Goal: Information Seeking & Learning: Learn about a topic

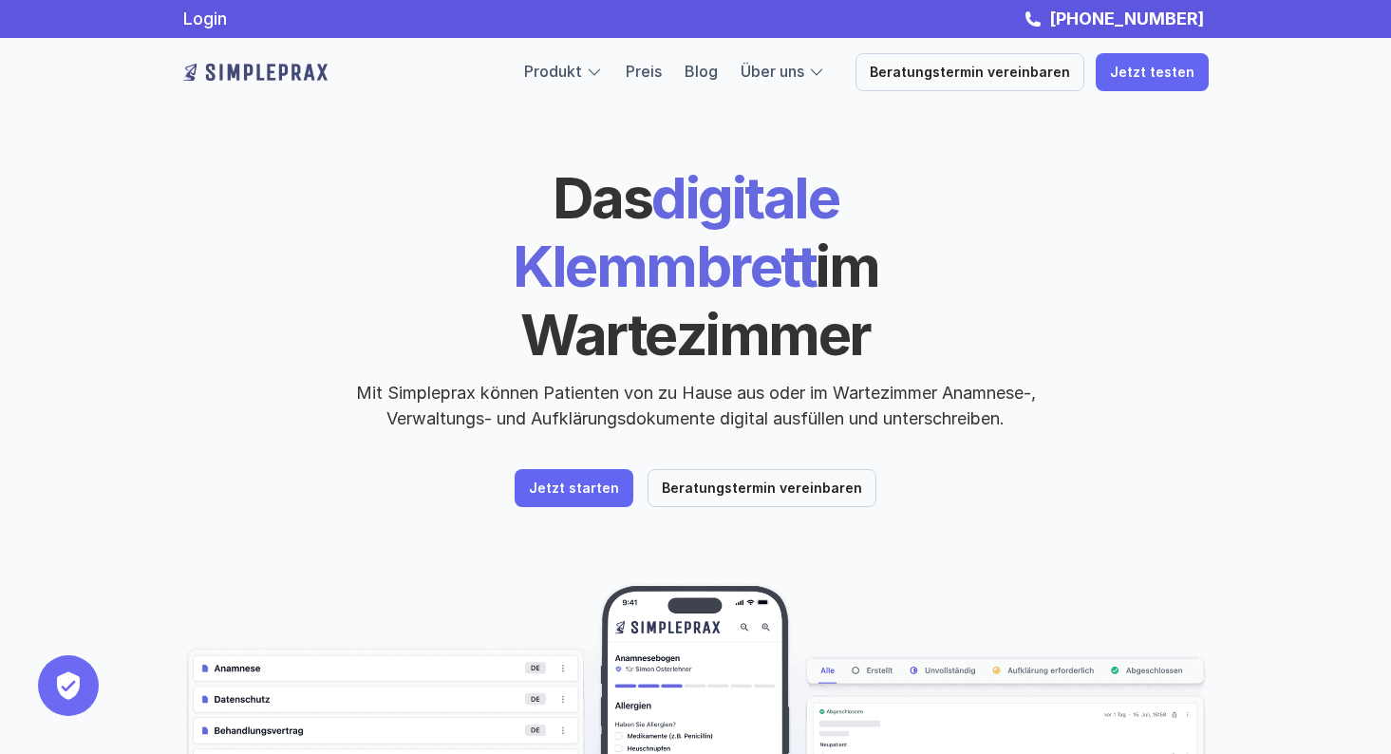
click at [601, 481] on p "Jetzt starten" at bounding box center [574, 489] width 90 height 16
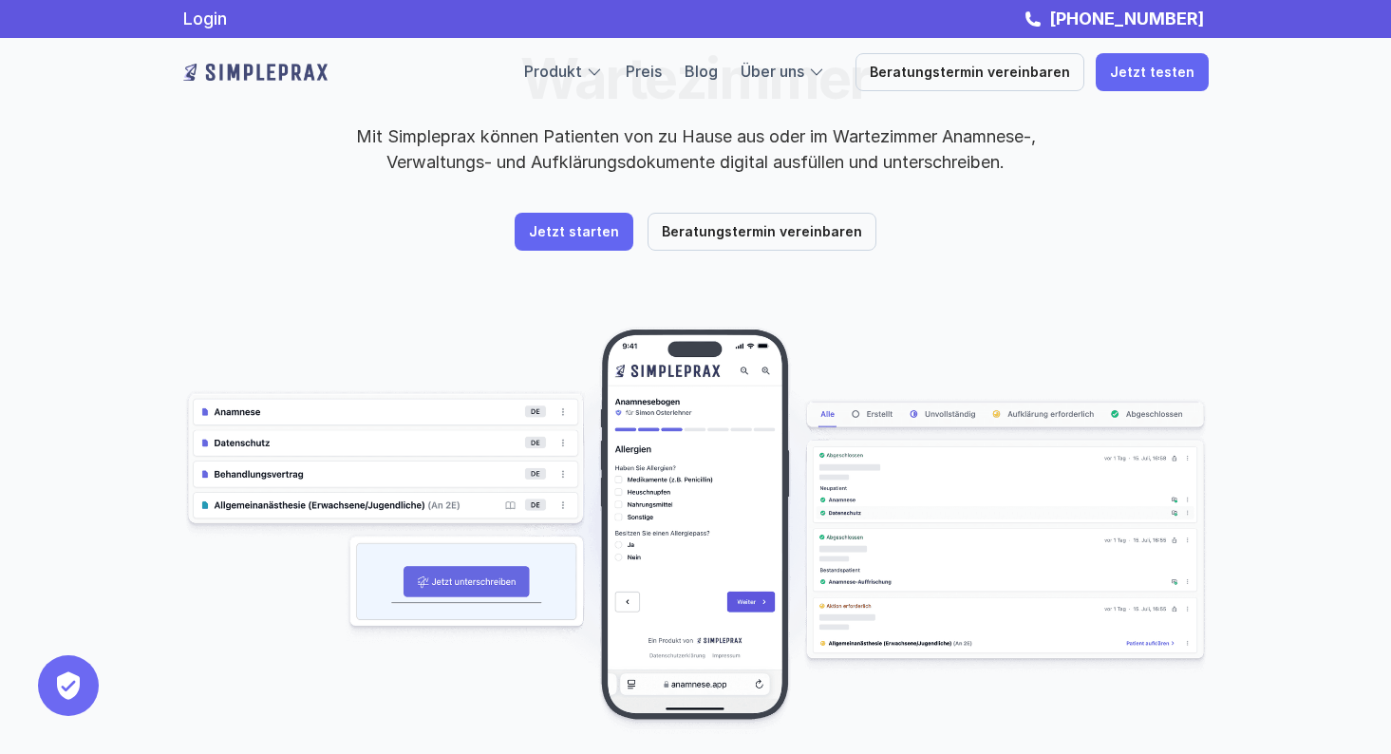
scroll to position [257, 0]
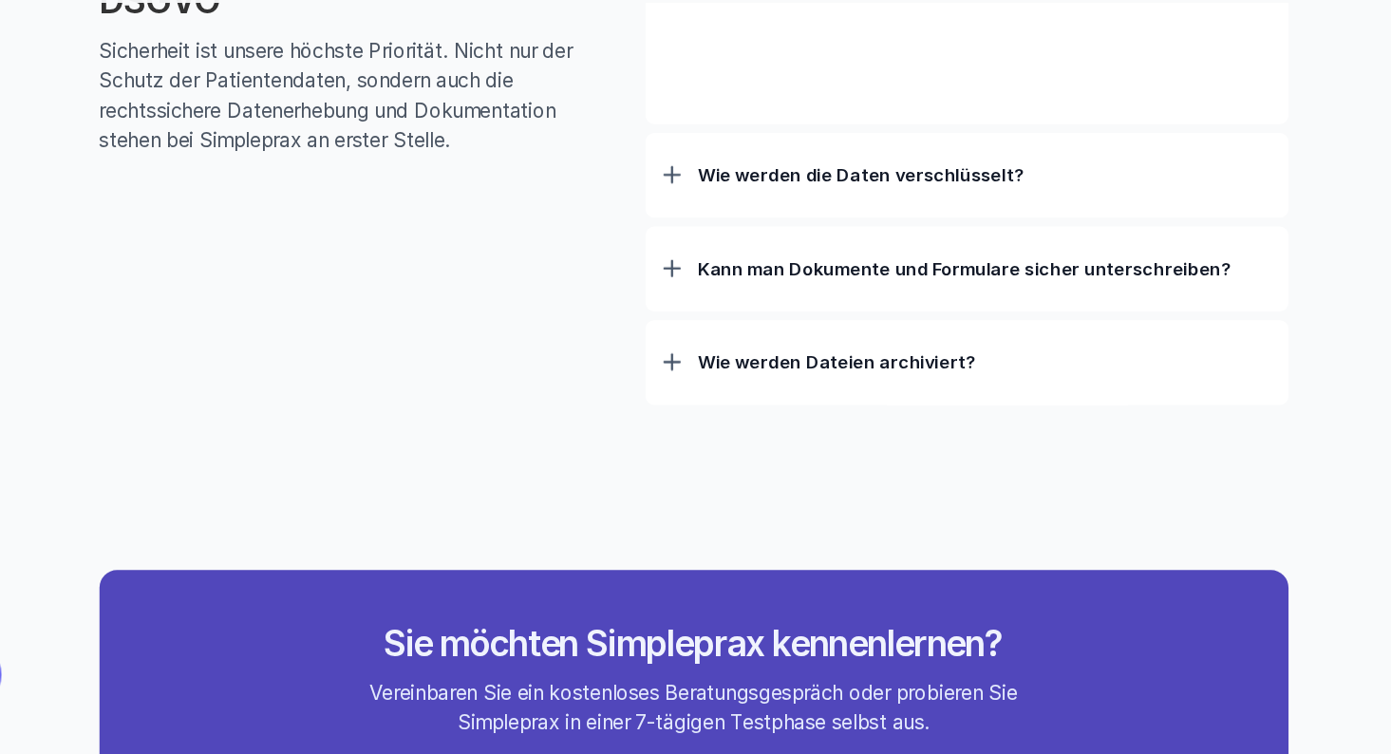
scroll to position [6061, 0]
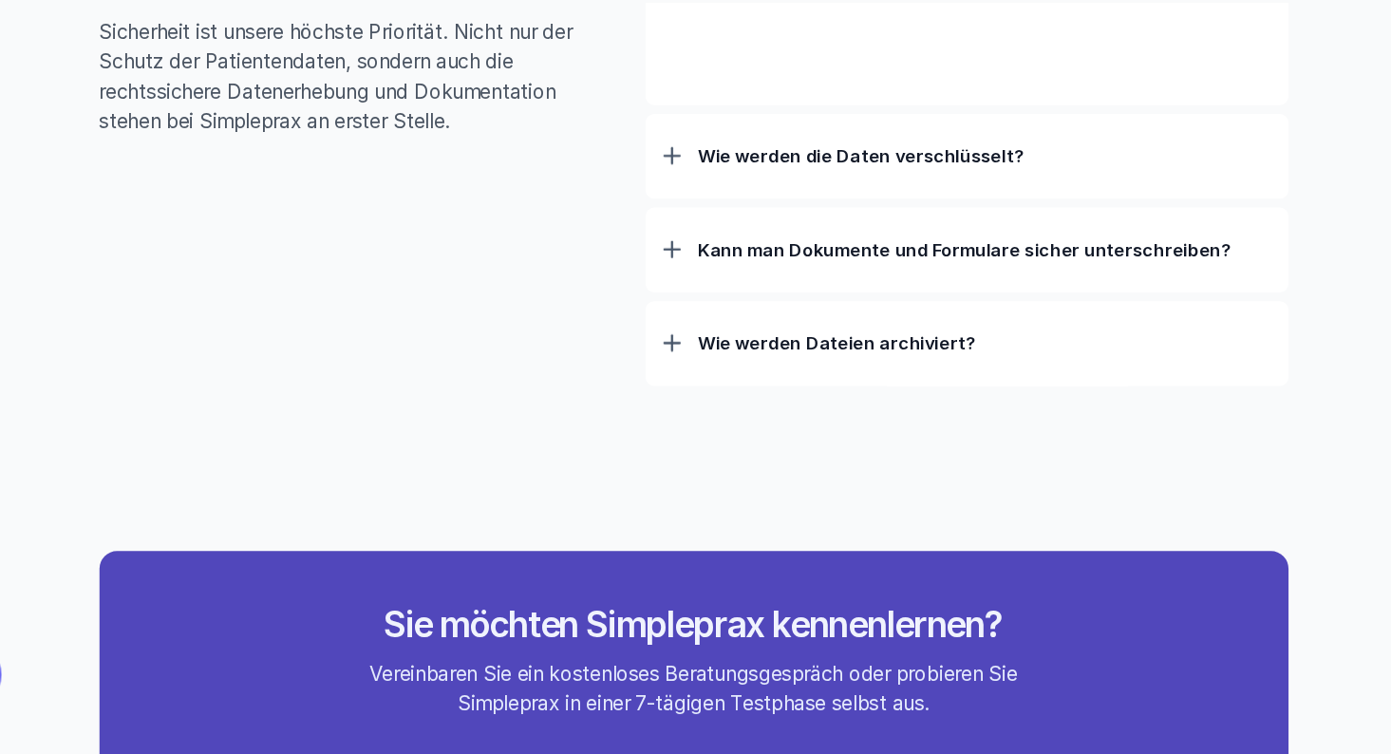
click at [669, 392] on div at bounding box center [676, 399] width 15 height 15
click at [669, 375] on div "Wie werden Dateien archiviert?" at bounding box center [931, 399] width 524 height 49
click at [700, 390] on p "Wie werden Dateien archiviert?" at bounding box center [947, 399] width 494 height 19
click at [669, 392] on div at bounding box center [676, 399] width 15 height 15
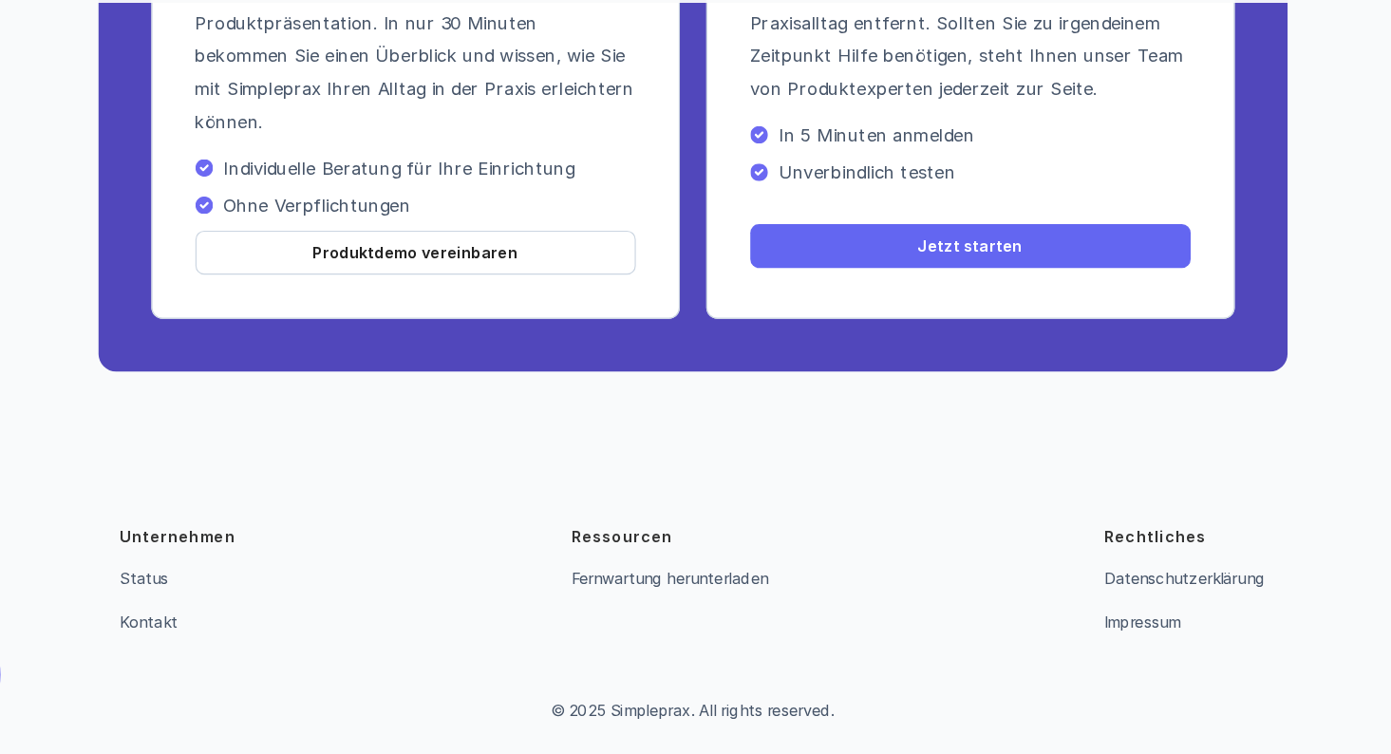
scroll to position [6889, 0]
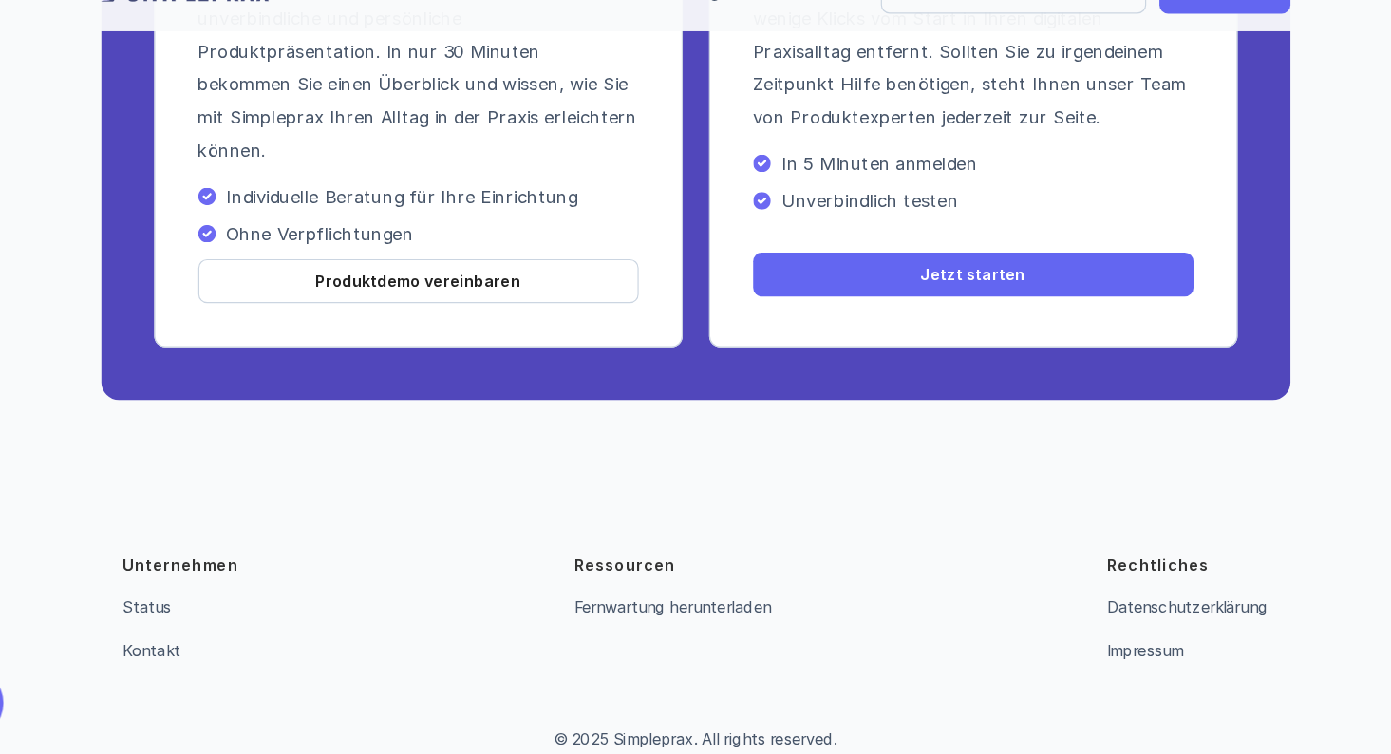
click at [746, 297] on link "Jetzt starten" at bounding box center [935, 316] width 380 height 38
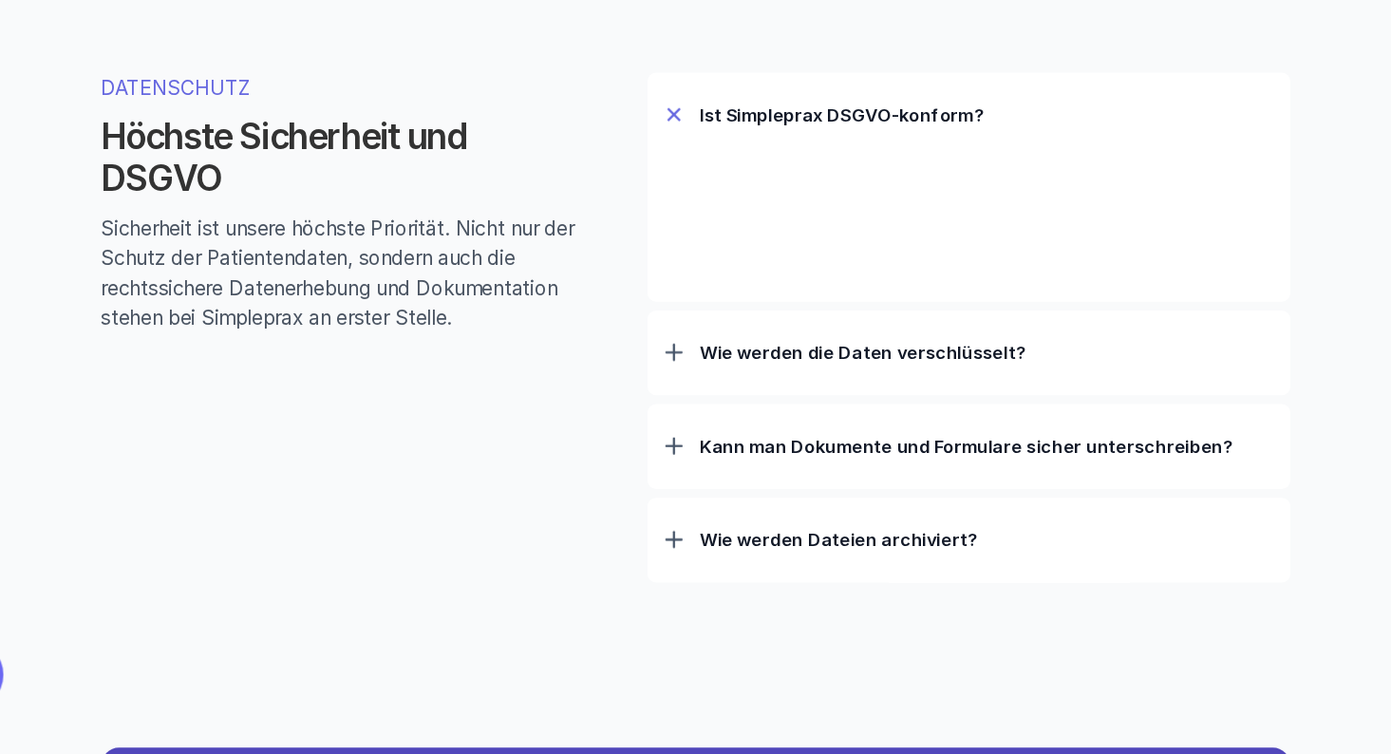
scroll to position [5927, 0]
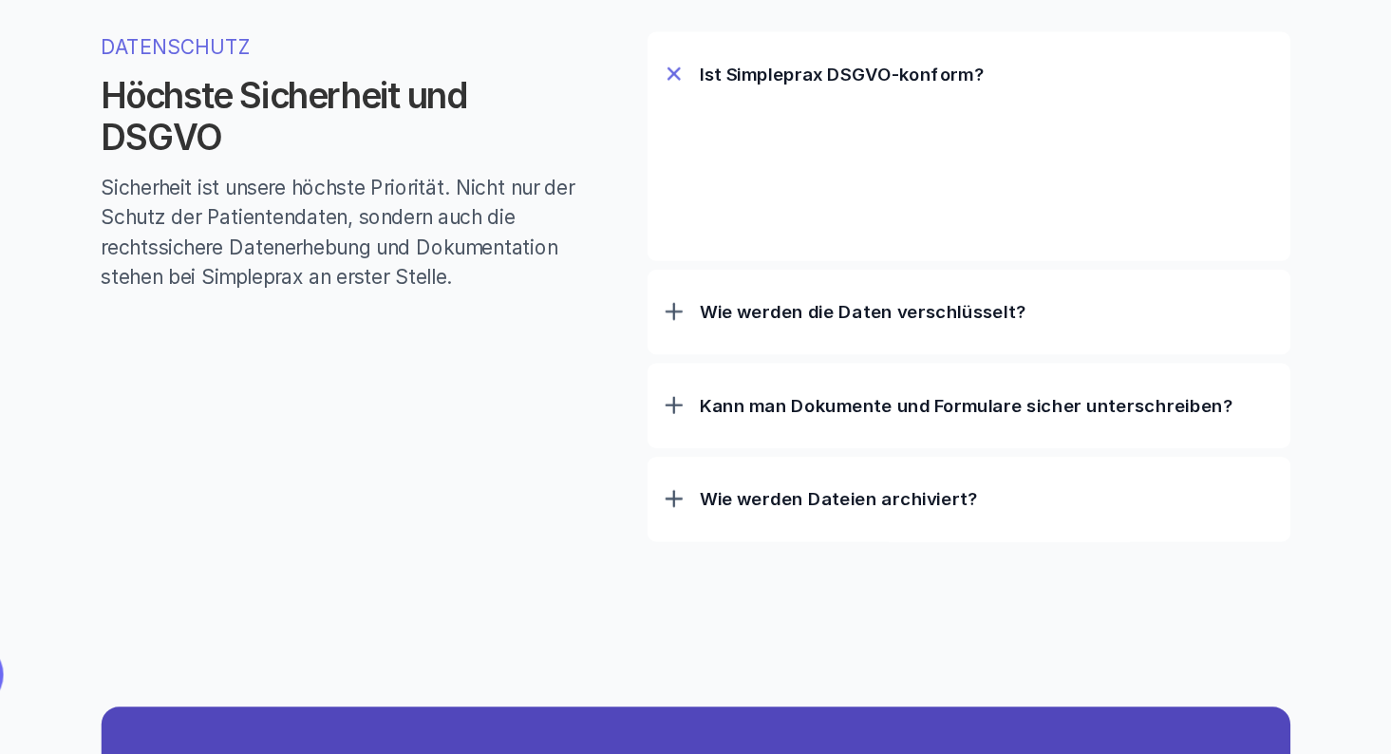
click at [669, 509] on div "Wie werden Dateien archiviert?" at bounding box center [931, 533] width 524 height 49
click at [669, 526] on div at bounding box center [676, 533] width 15 height 15
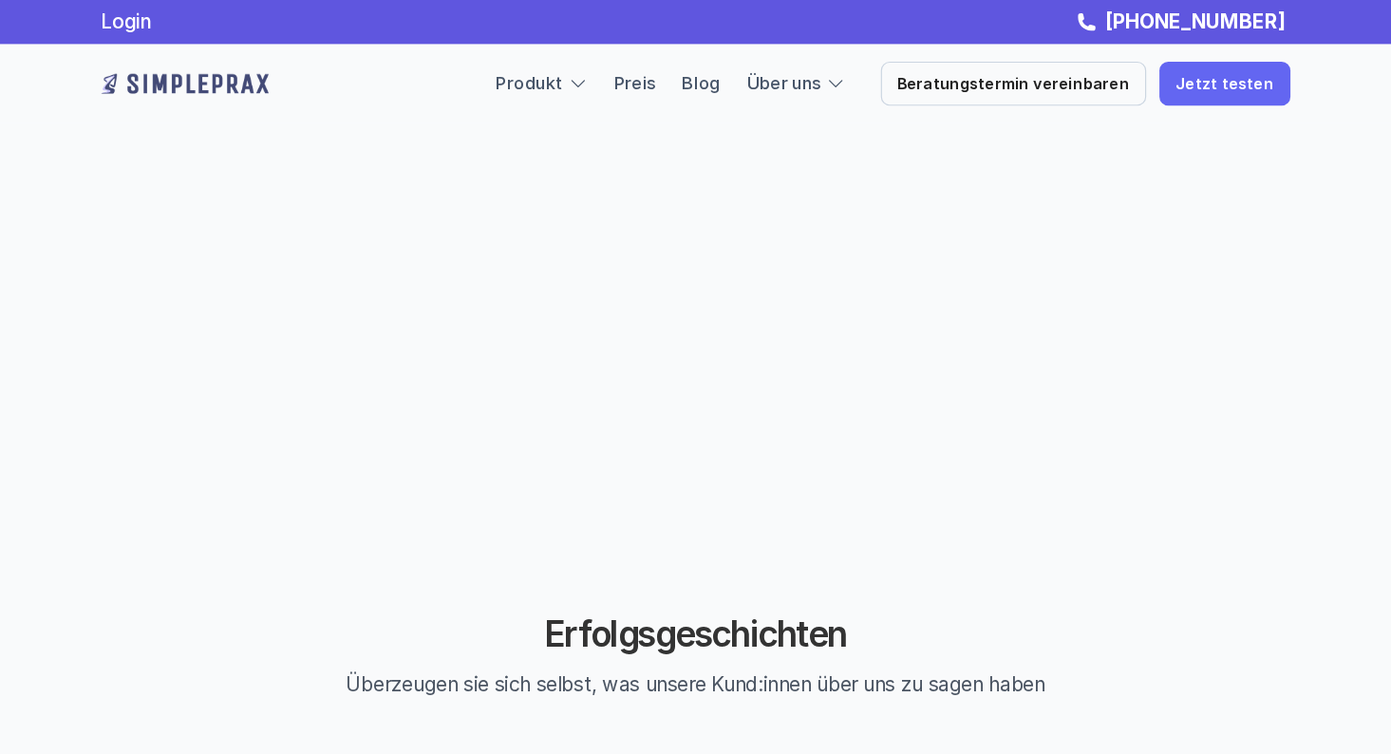
scroll to position [4480, 0]
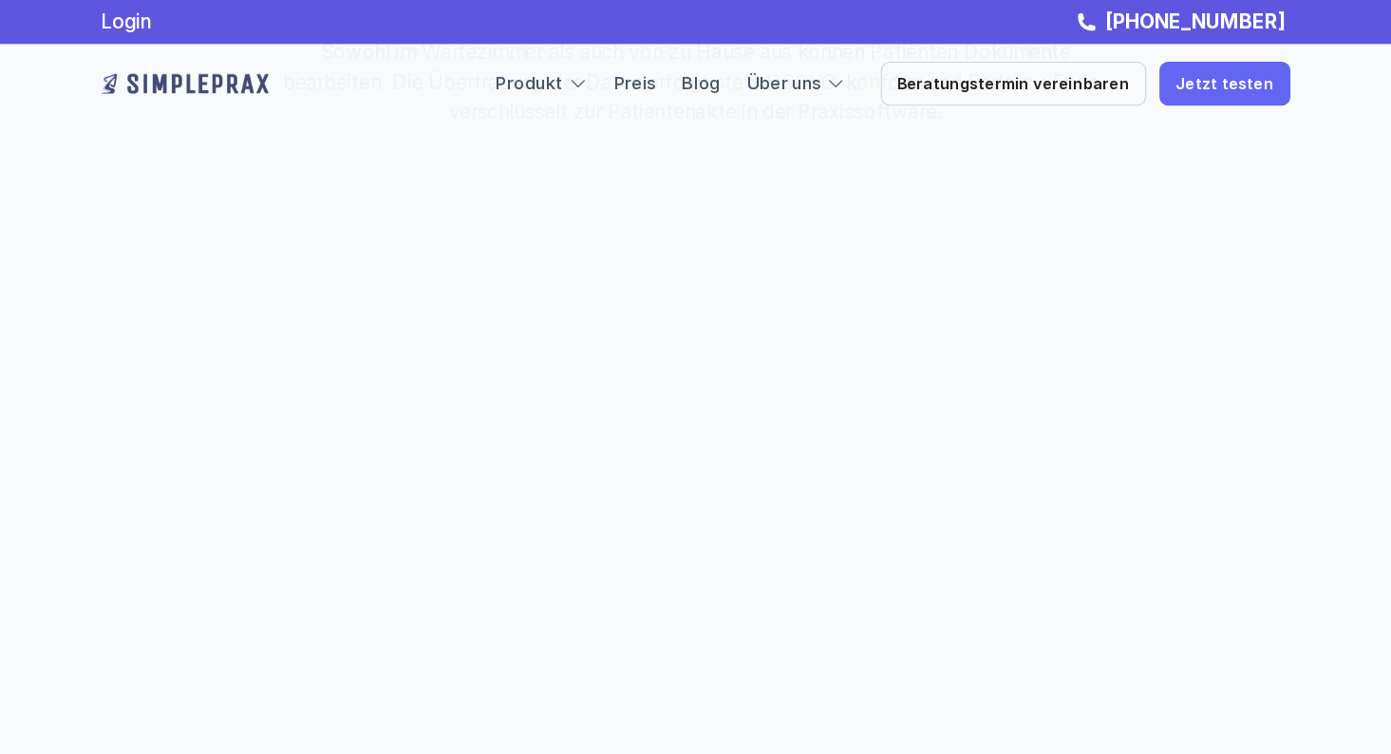
click at [586, 77] on div at bounding box center [594, 72] width 17 height 17
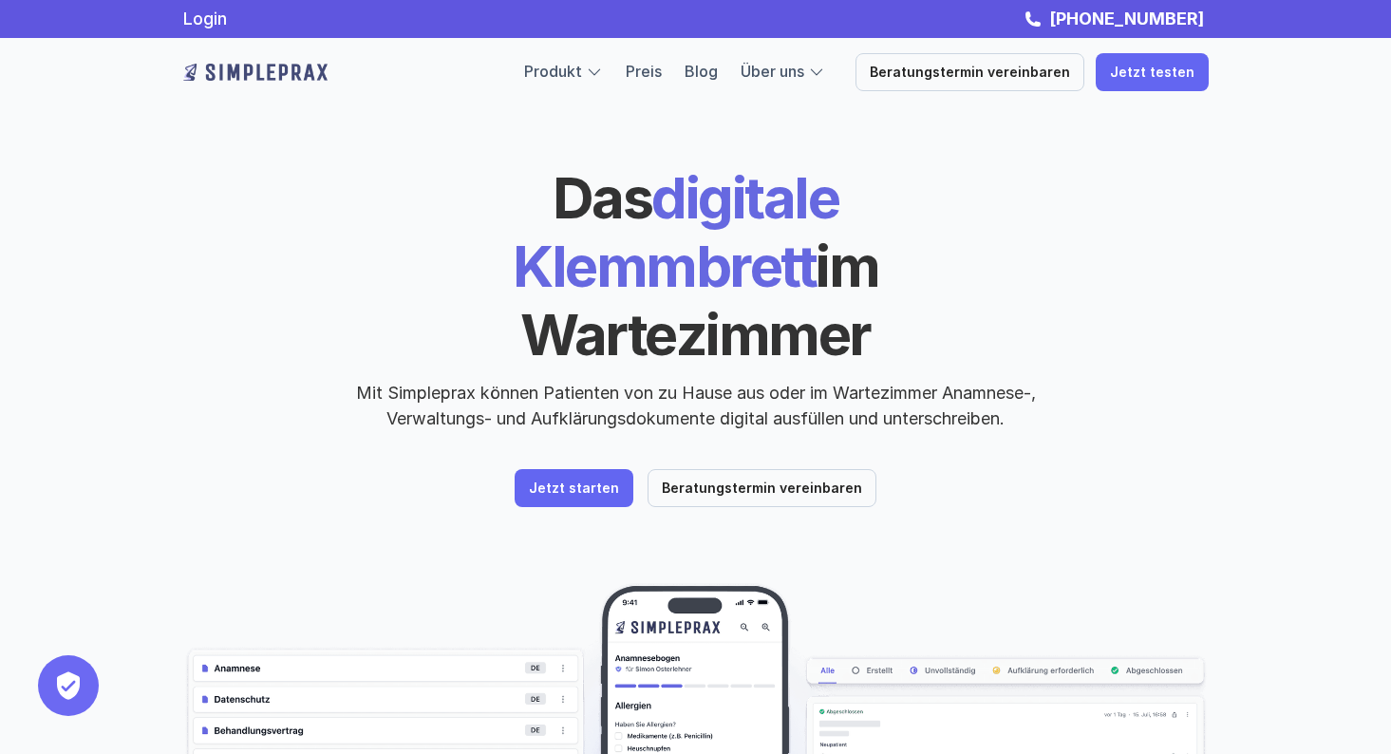
click at [603, 68] on div at bounding box center [594, 72] width 17 height 17
click at [603, 71] on div at bounding box center [594, 72] width 17 height 17
click at [800, 271] on span "im Wartezimmer" at bounding box center [704, 300] width 368 height 137
click at [603, 71] on div at bounding box center [594, 72] width 17 height 17
click at [603, 73] on div at bounding box center [594, 72] width 17 height 17
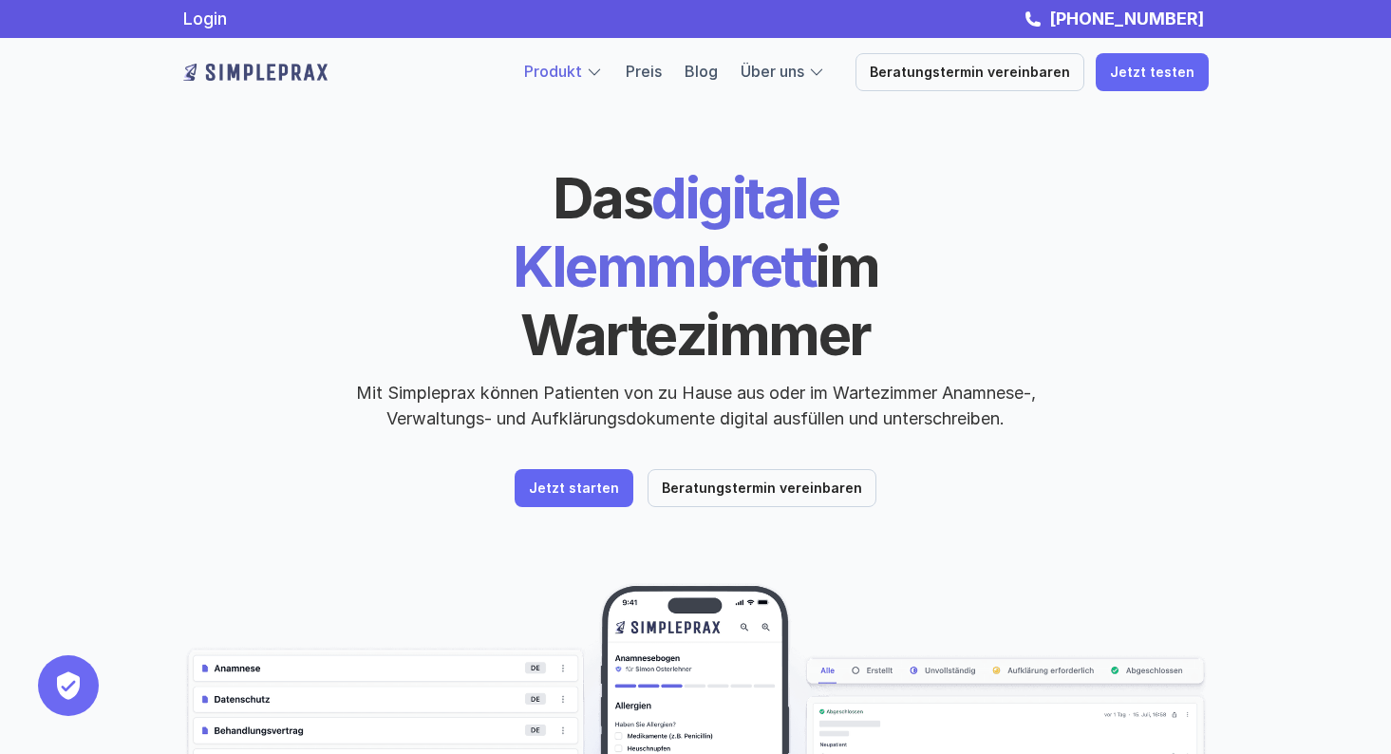
click at [574, 72] on link "Produkt" at bounding box center [553, 71] width 58 height 19
click at [603, 68] on div at bounding box center [594, 72] width 17 height 17
click at [804, 74] on link "Über uns" at bounding box center [773, 71] width 64 height 19
click at [582, 75] on link "Produkt" at bounding box center [553, 71] width 58 height 19
click at [582, 70] on link "Produkt" at bounding box center [553, 71] width 58 height 19
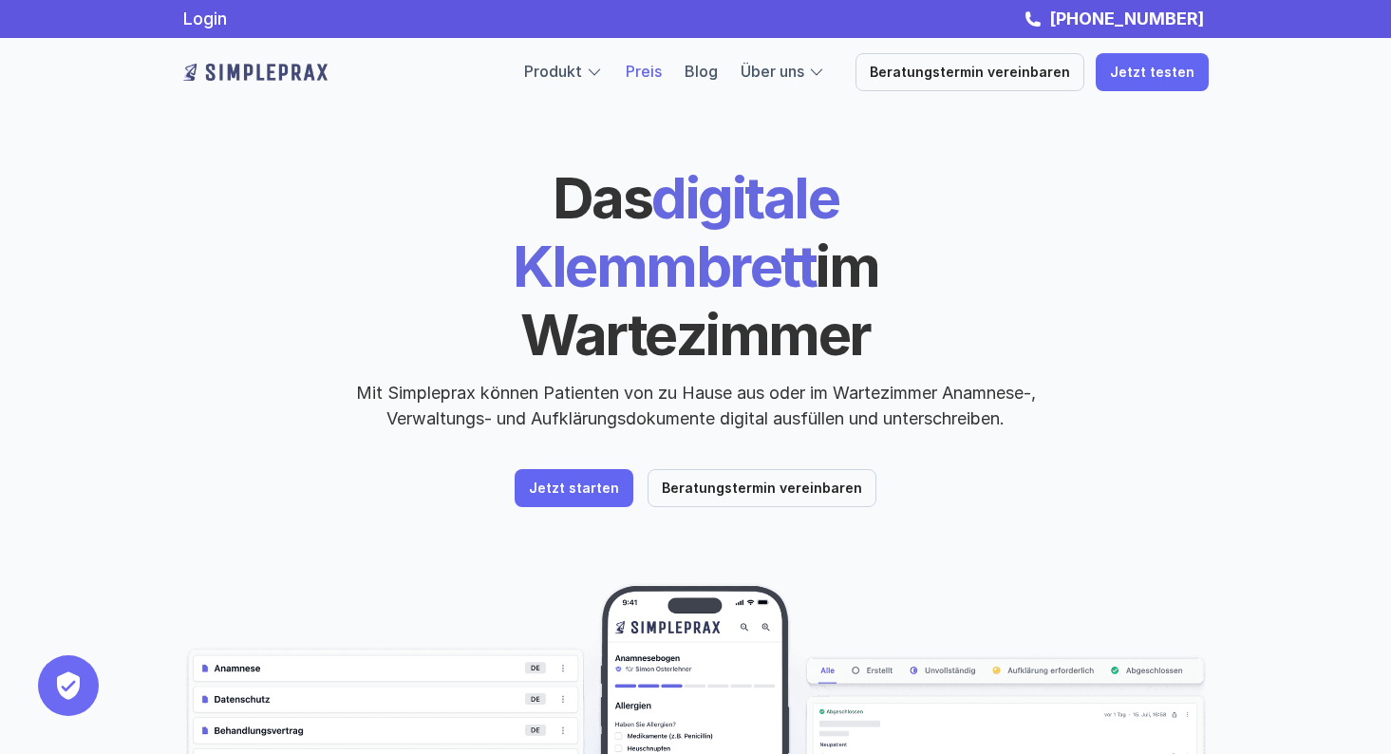
click at [662, 71] on link "Preis" at bounding box center [644, 71] width 36 height 19
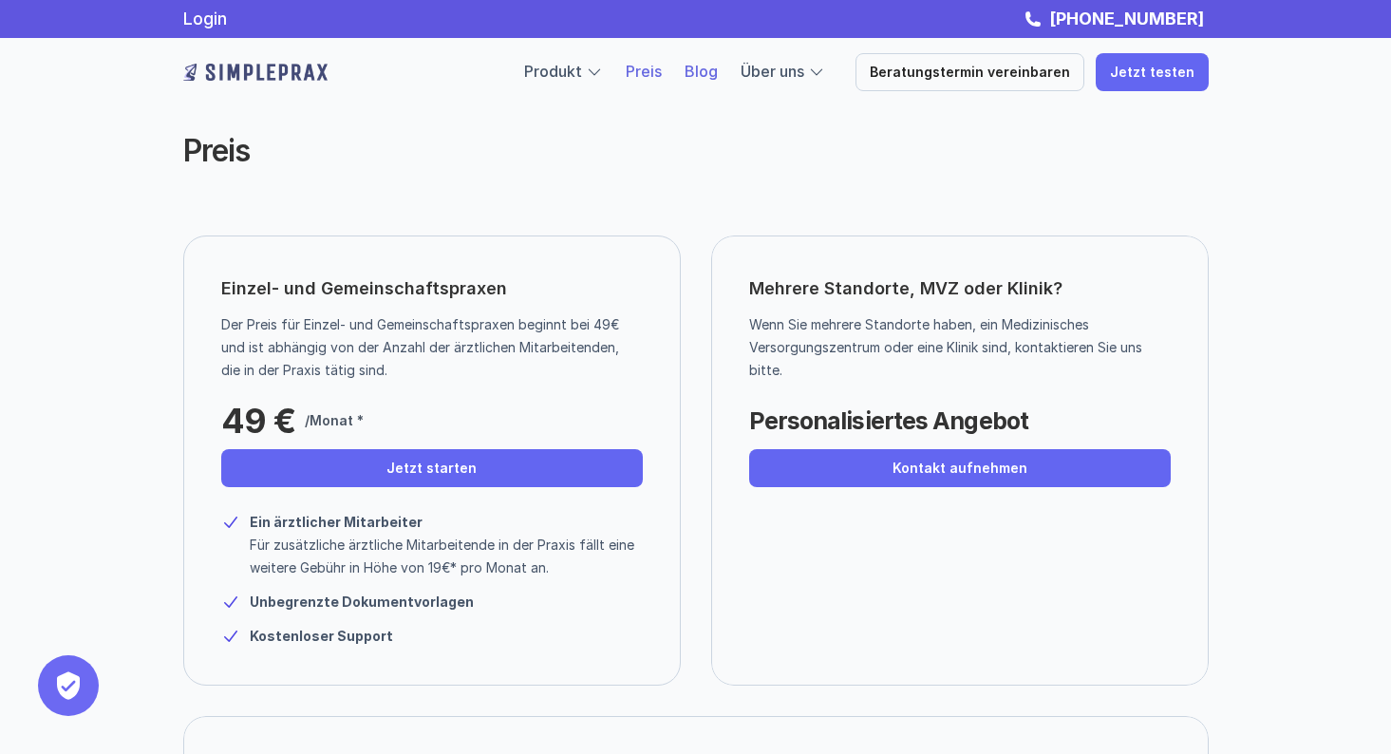
click at [716, 77] on link "Blog" at bounding box center [701, 71] width 33 height 19
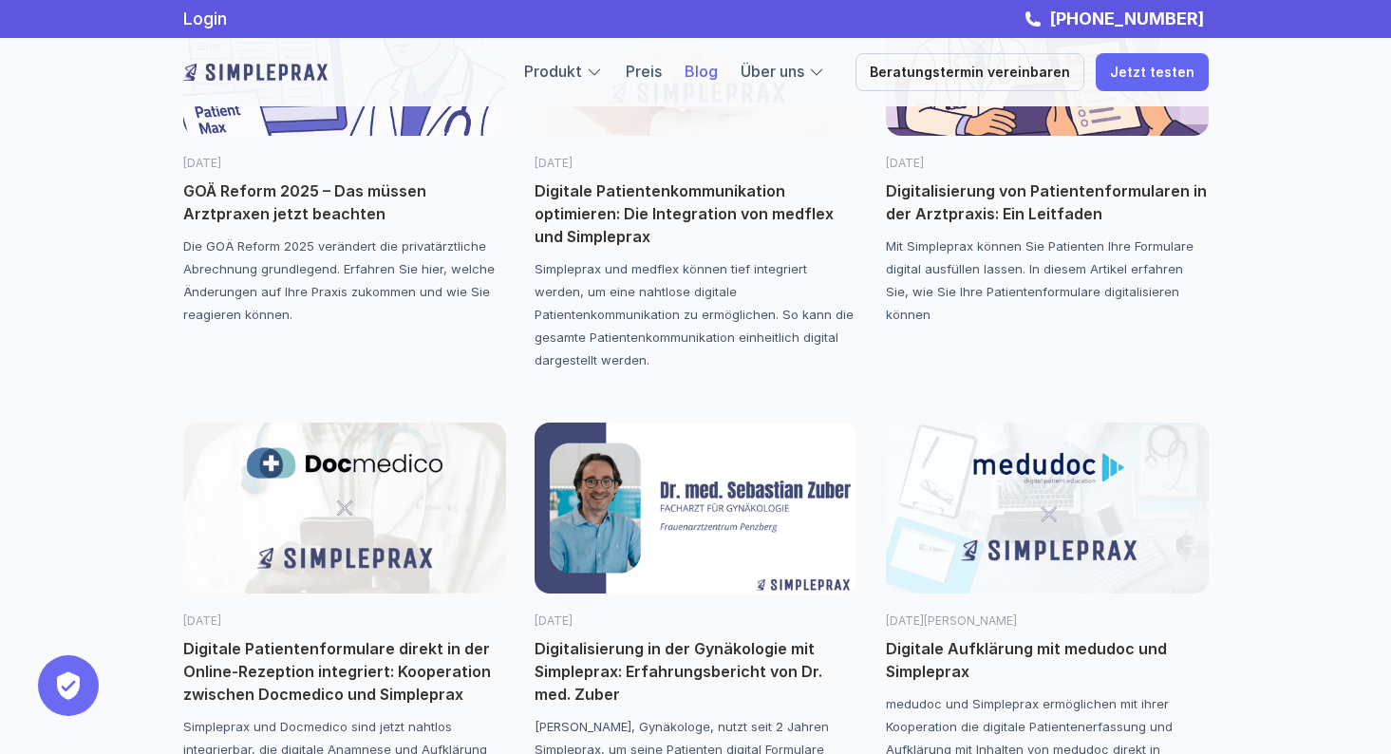
scroll to position [831, 0]
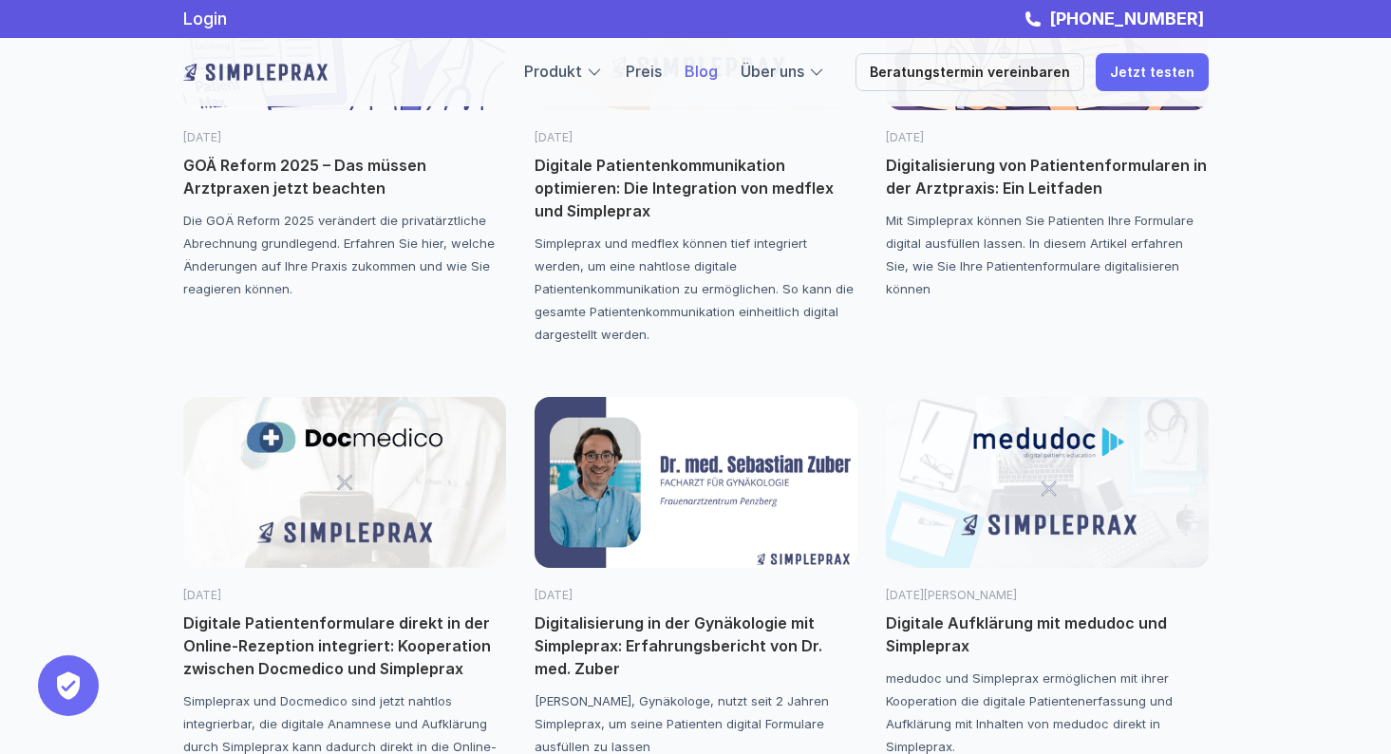
click at [620, 623] on p "Digitalisierung in der Gynäkologie mit Simpleprax: Erfahrungsbericht von Dr. me…" at bounding box center [696, 646] width 323 height 68
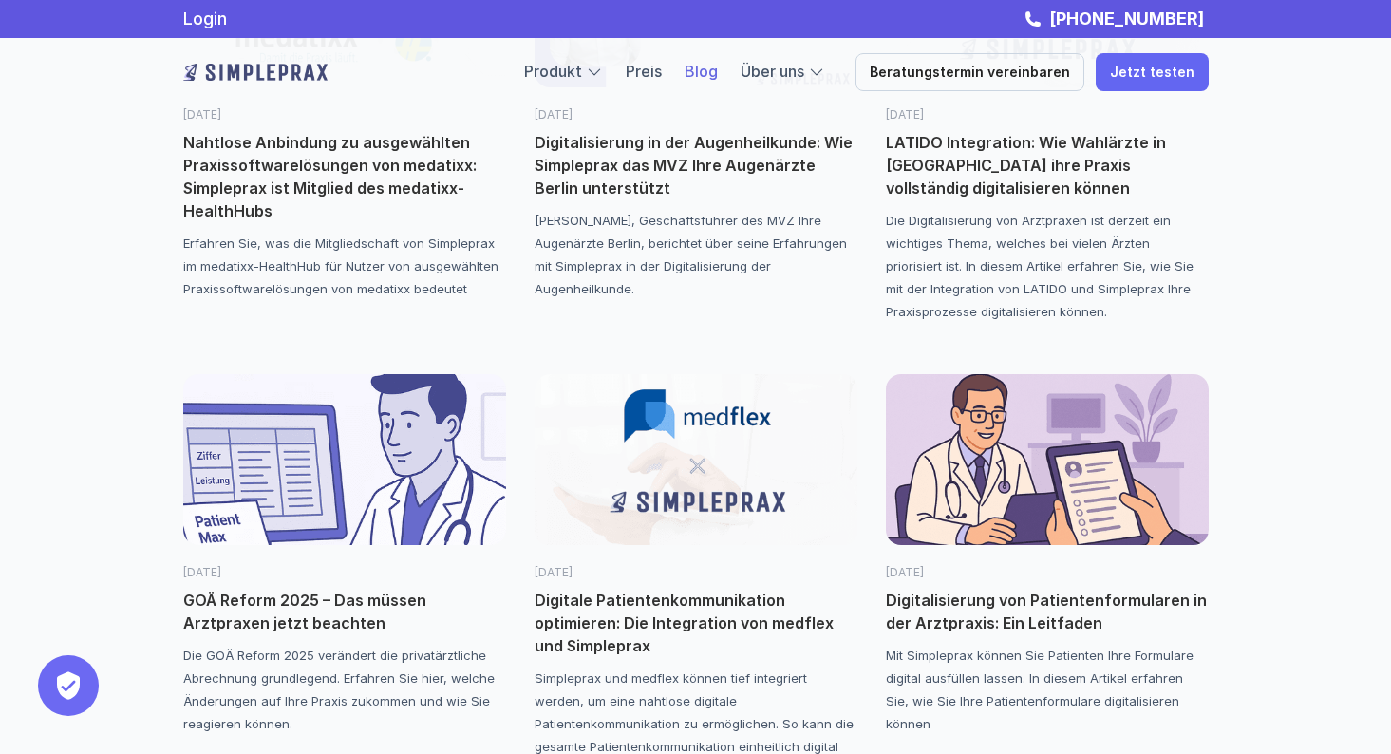
scroll to position [403, 0]
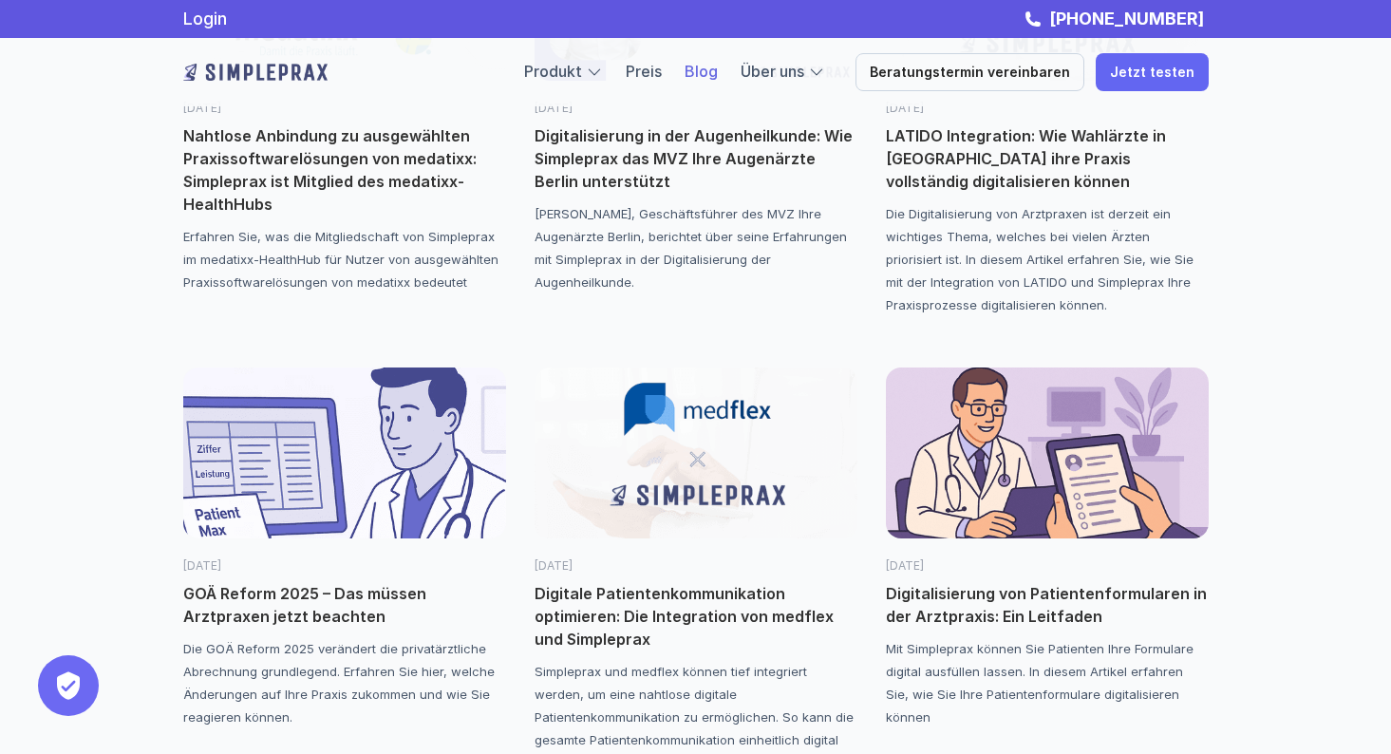
click at [1002, 596] on p "Digitalisierung von Patientenformularen in der Arztpraxis: Ein Leitfaden" at bounding box center [1047, 605] width 323 height 46
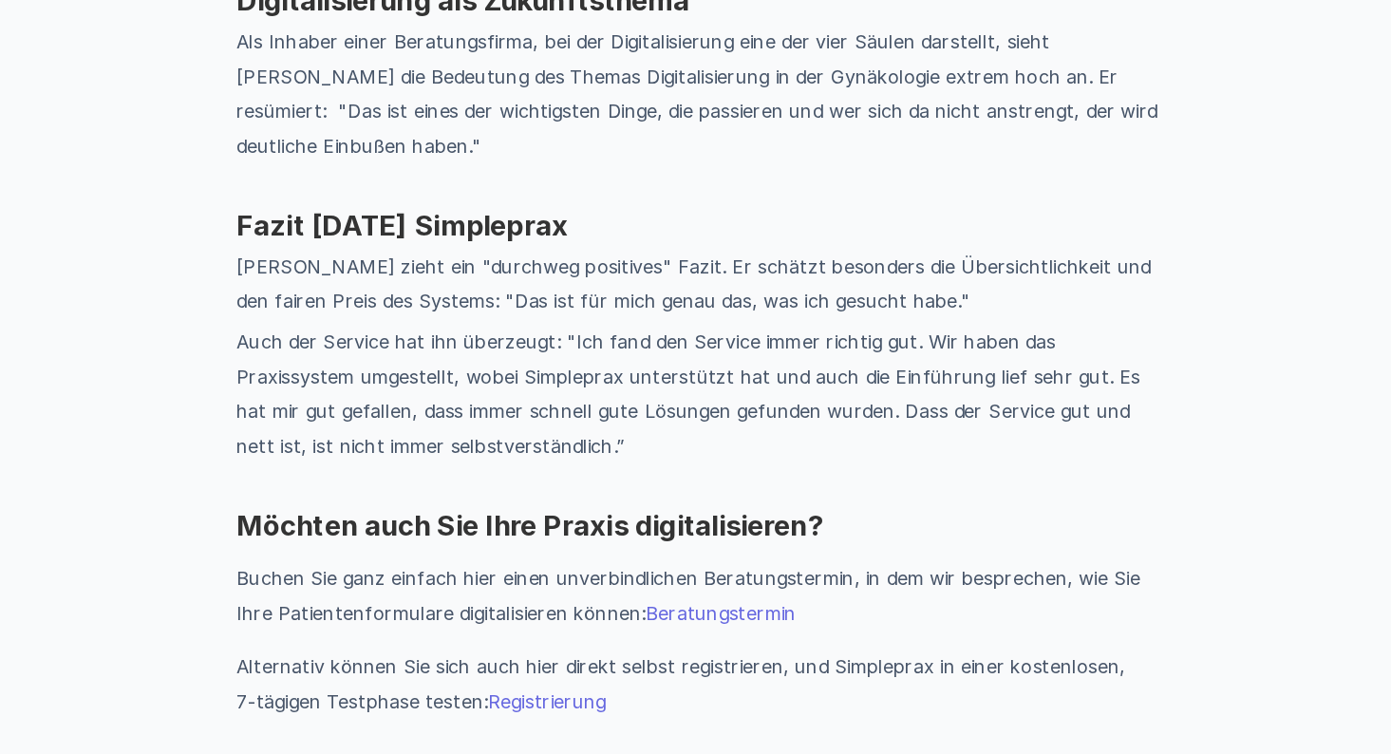
scroll to position [2347, 0]
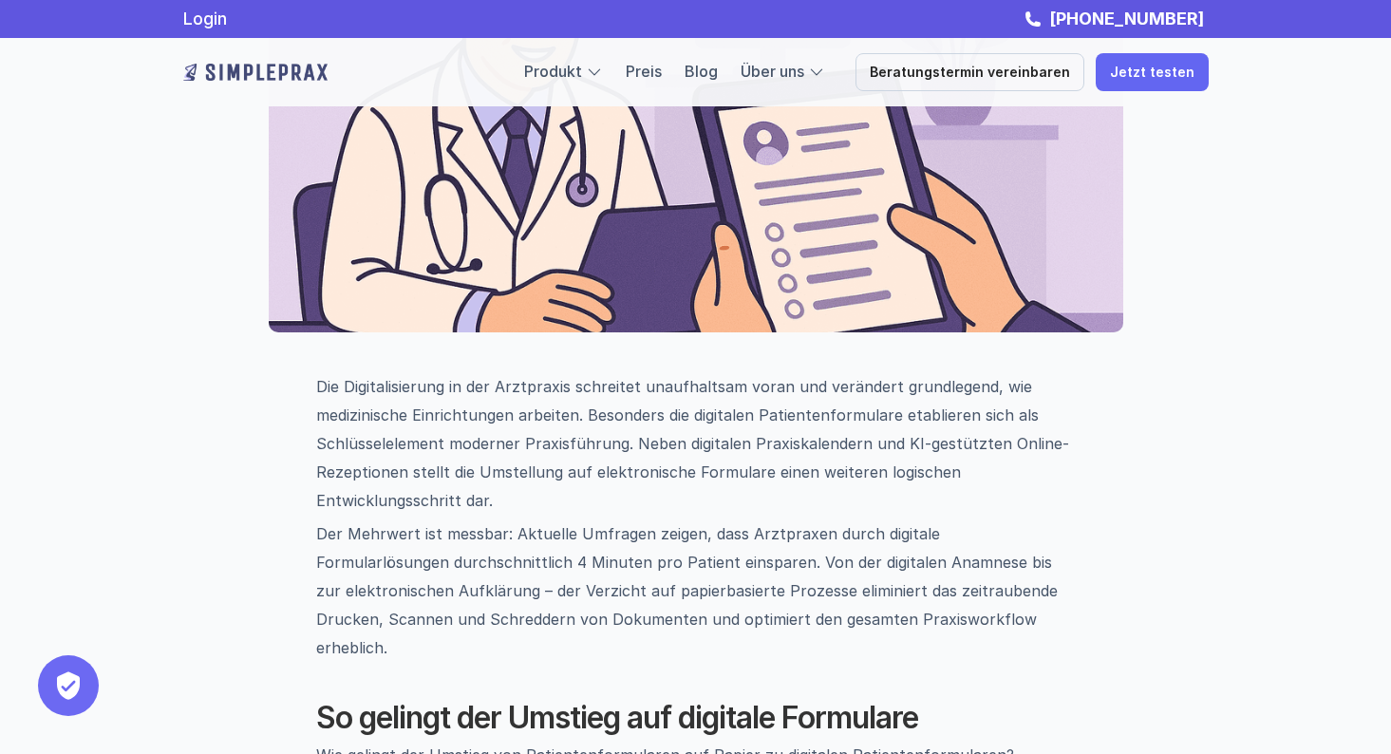
scroll to position [354, 0]
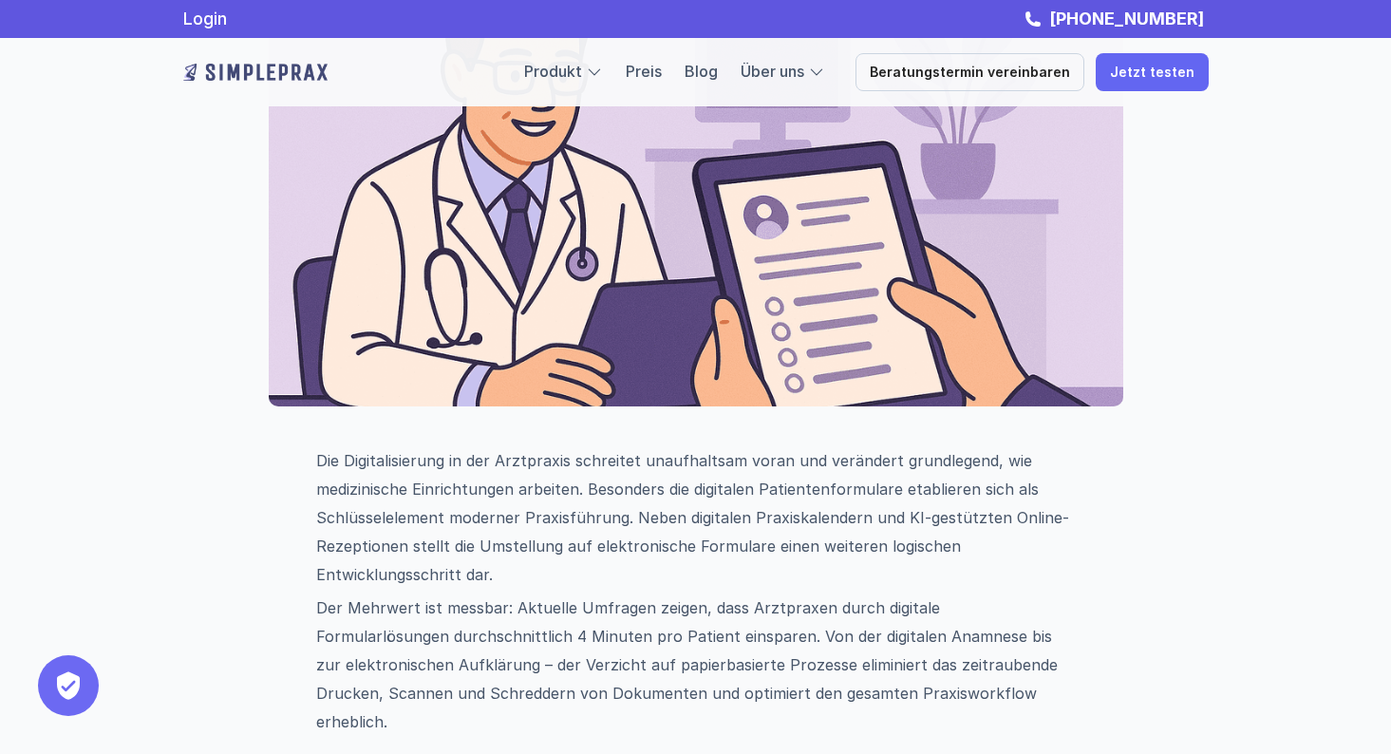
click at [603, 70] on div at bounding box center [594, 72] width 17 height 17
click at [569, 75] on link "Produkt" at bounding box center [553, 71] width 58 height 19
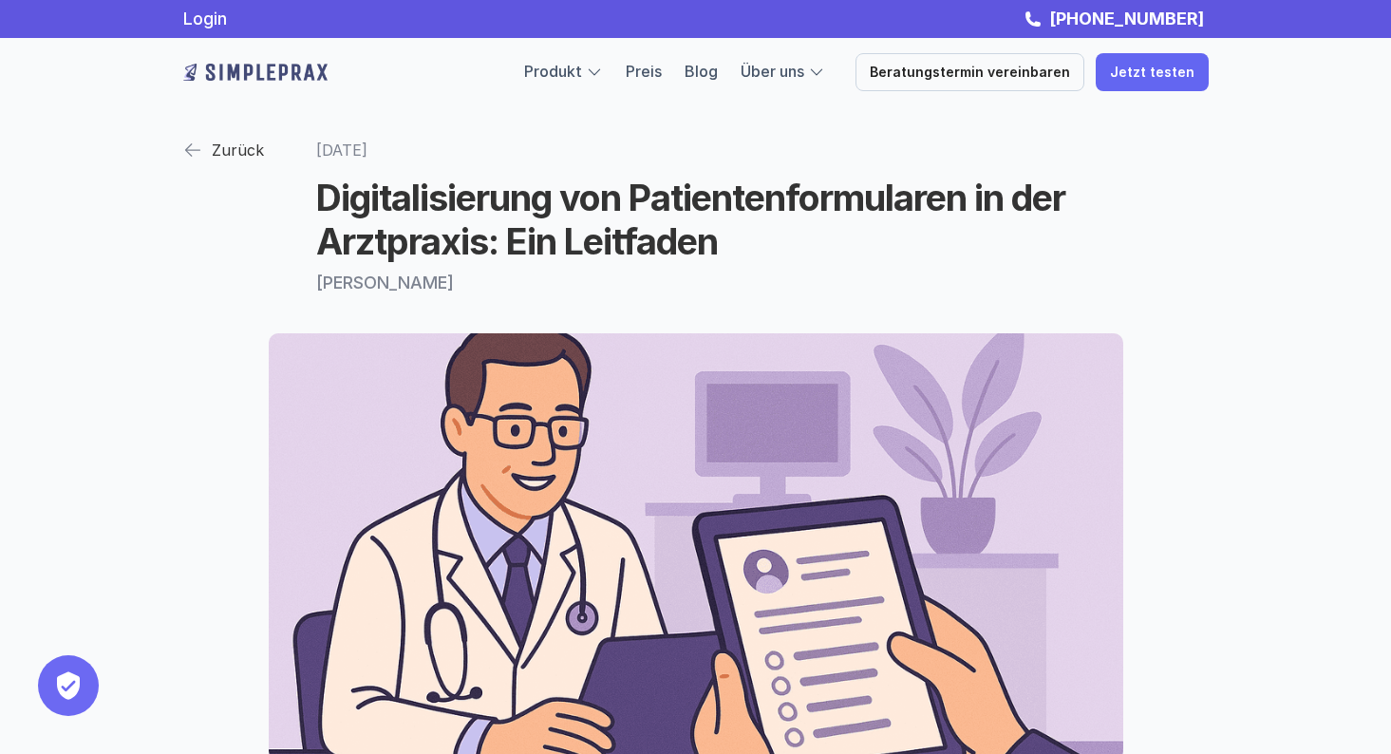
scroll to position [0, 0]
click at [578, 76] on link "Produkt" at bounding box center [553, 71] width 58 height 19
click at [225, 153] on p "Zurück" at bounding box center [238, 150] width 52 height 28
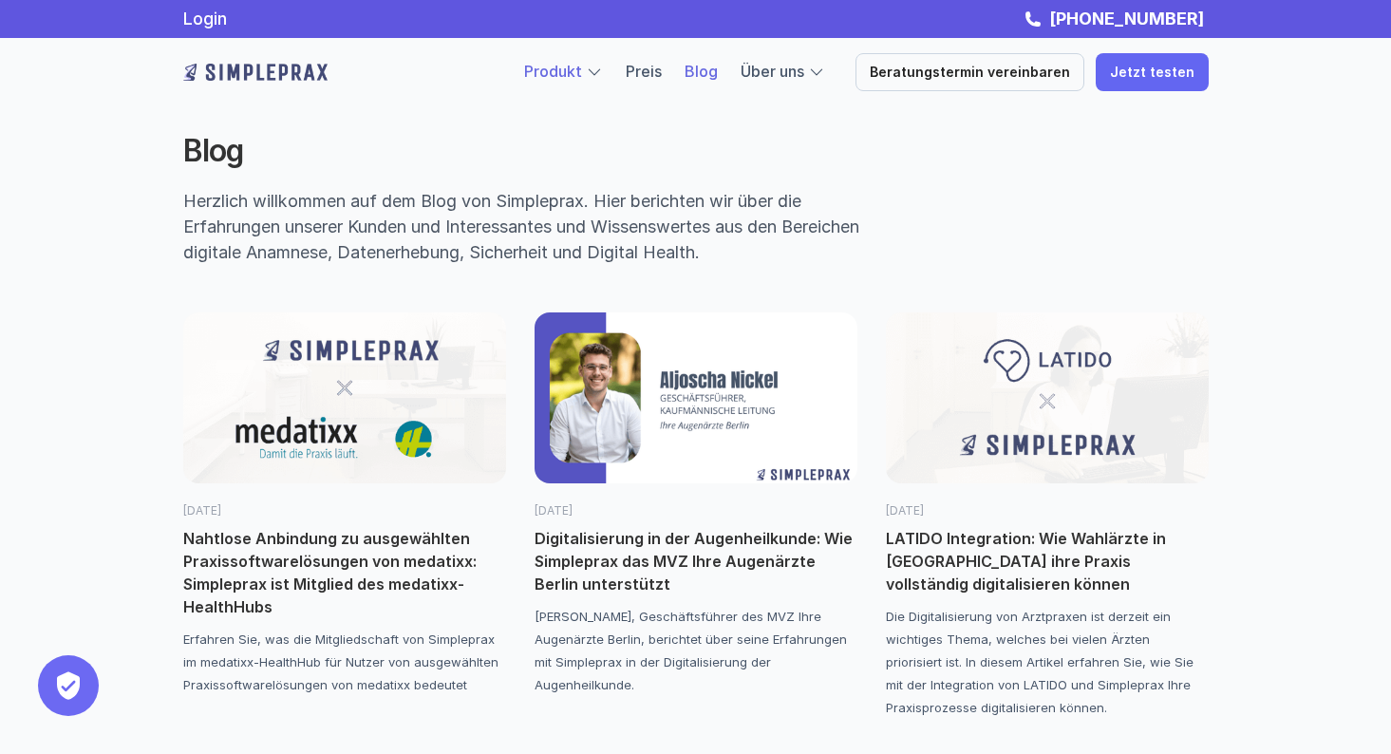
click at [582, 70] on link "Produkt" at bounding box center [553, 71] width 58 height 19
click at [314, 74] on img at bounding box center [255, 72] width 144 height 30
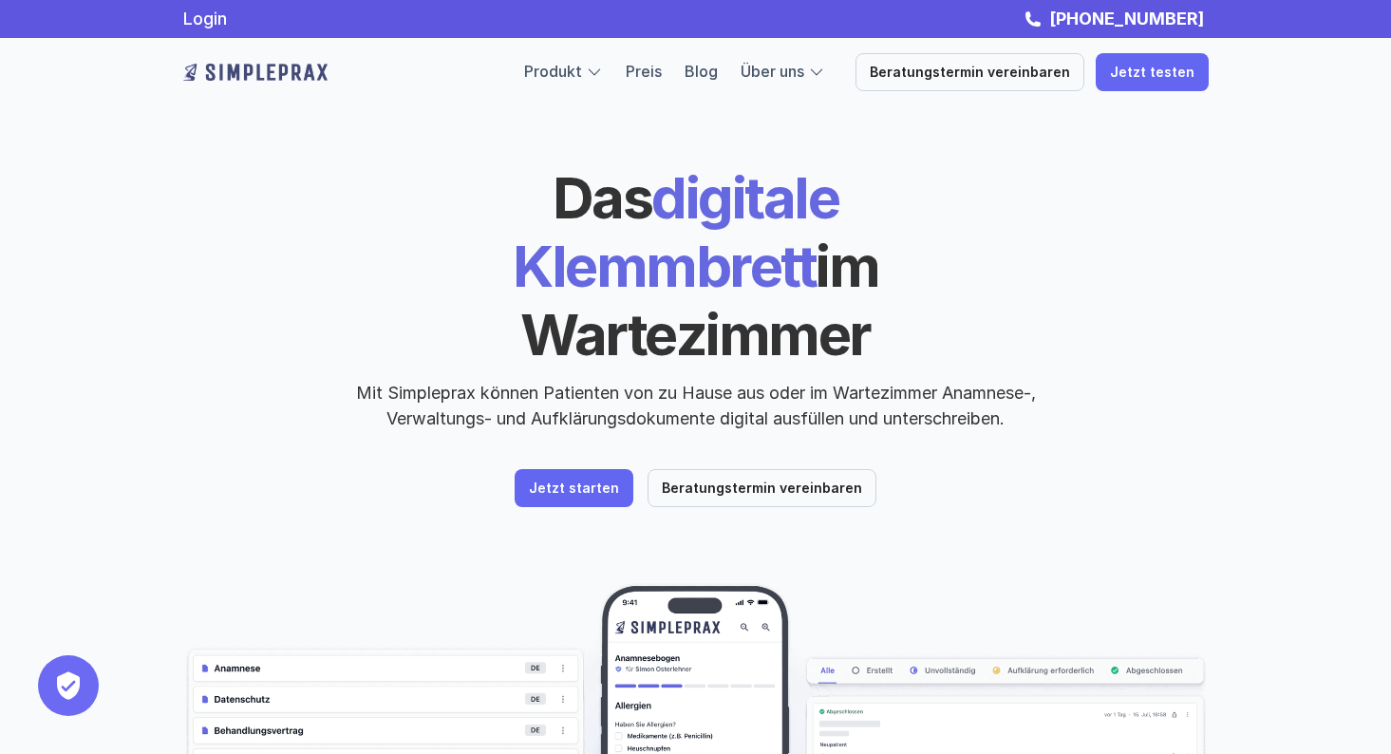
click at [603, 70] on div at bounding box center [594, 72] width 17 height 17
click at [825, 74] on div "Über uns" at bounding box center [783, 72] width 85 height 25
click at [798, 73] on link "Über uns" at bounding box center [773, 71] width 64 height 19
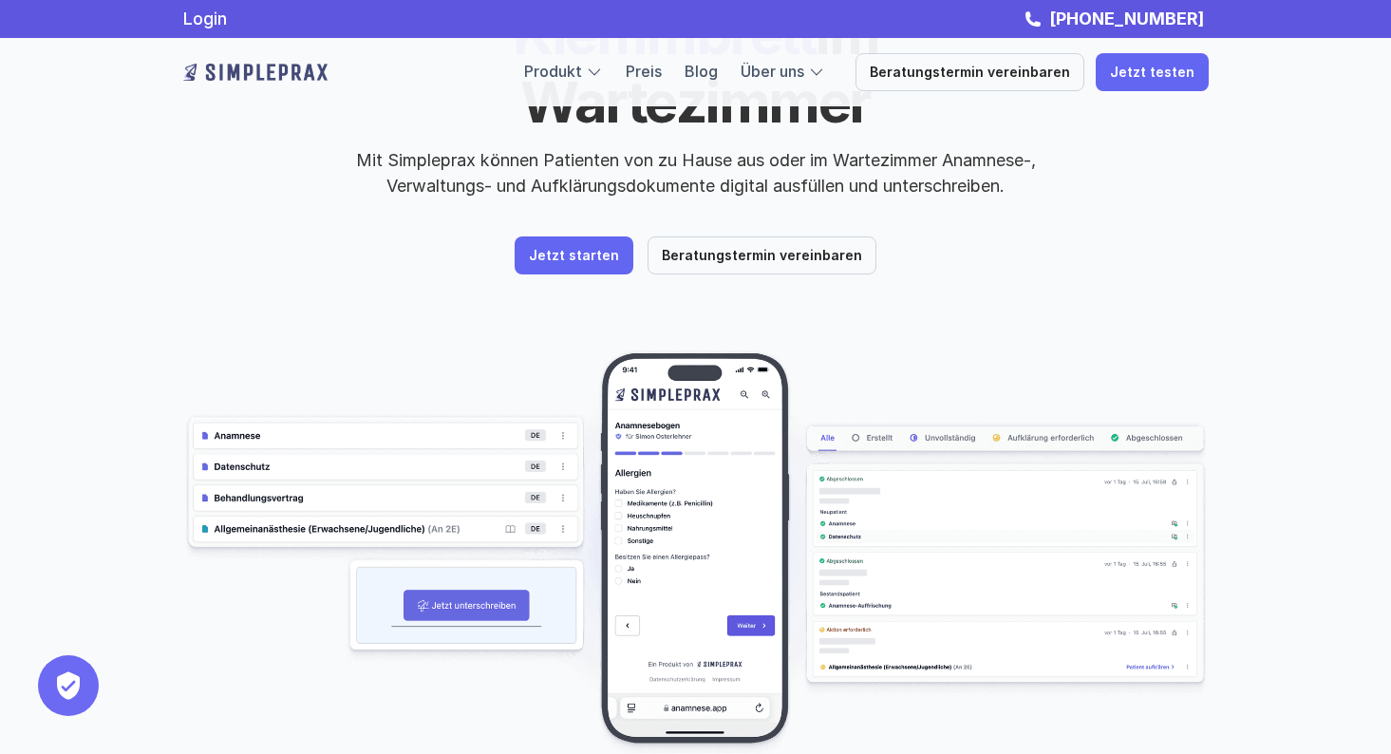
scroll to position [219, 0]
